Goal: Ask a question

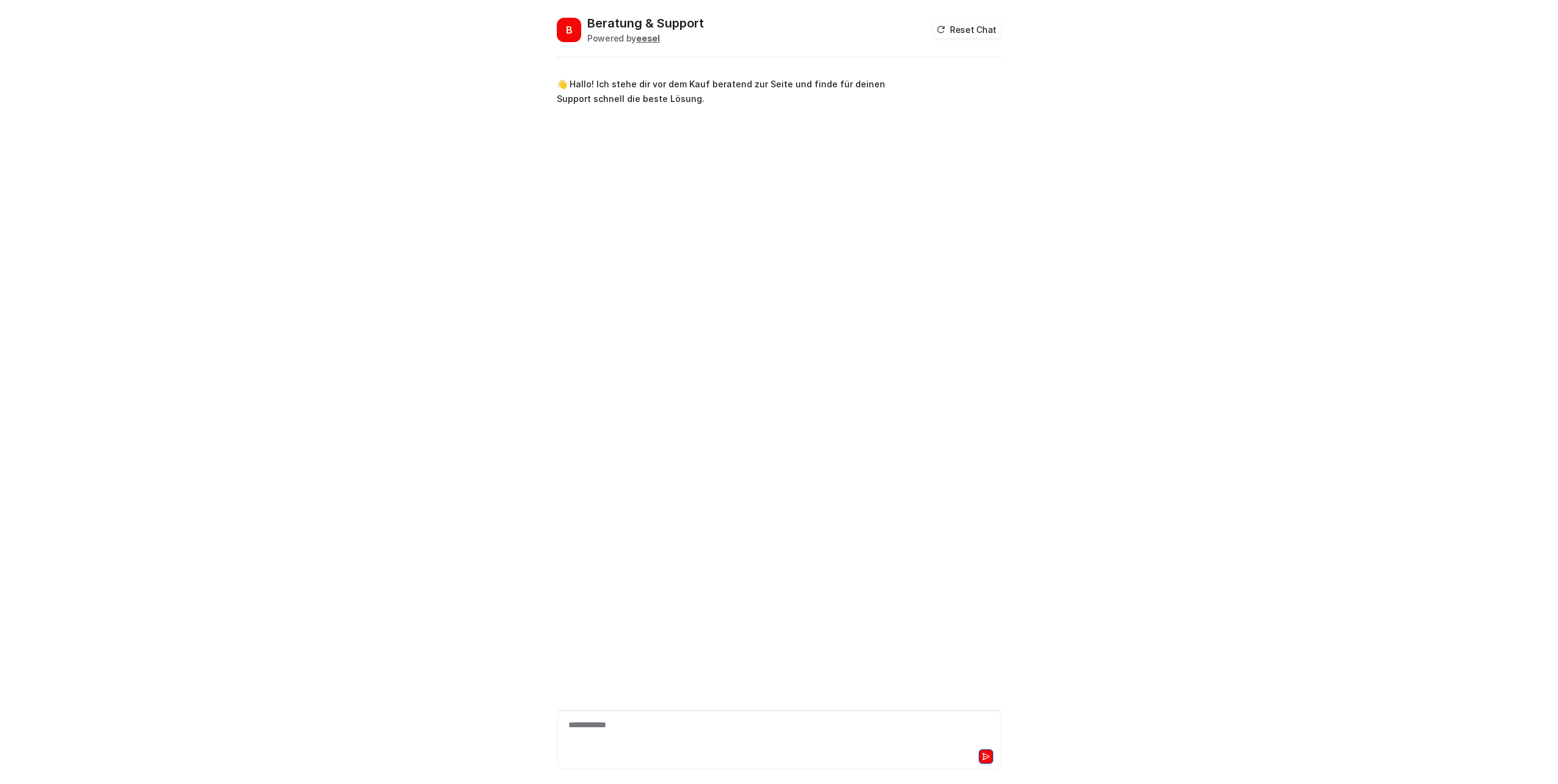
click at [643, 732] on div "**********" at bounding box center [779, 732] width 438 height 28
click at [718, 723] on div "**********" at bounding box center [779, 732] width 438 height 28
